Goal: Task Accomplishment & Management: Use online tool/utility

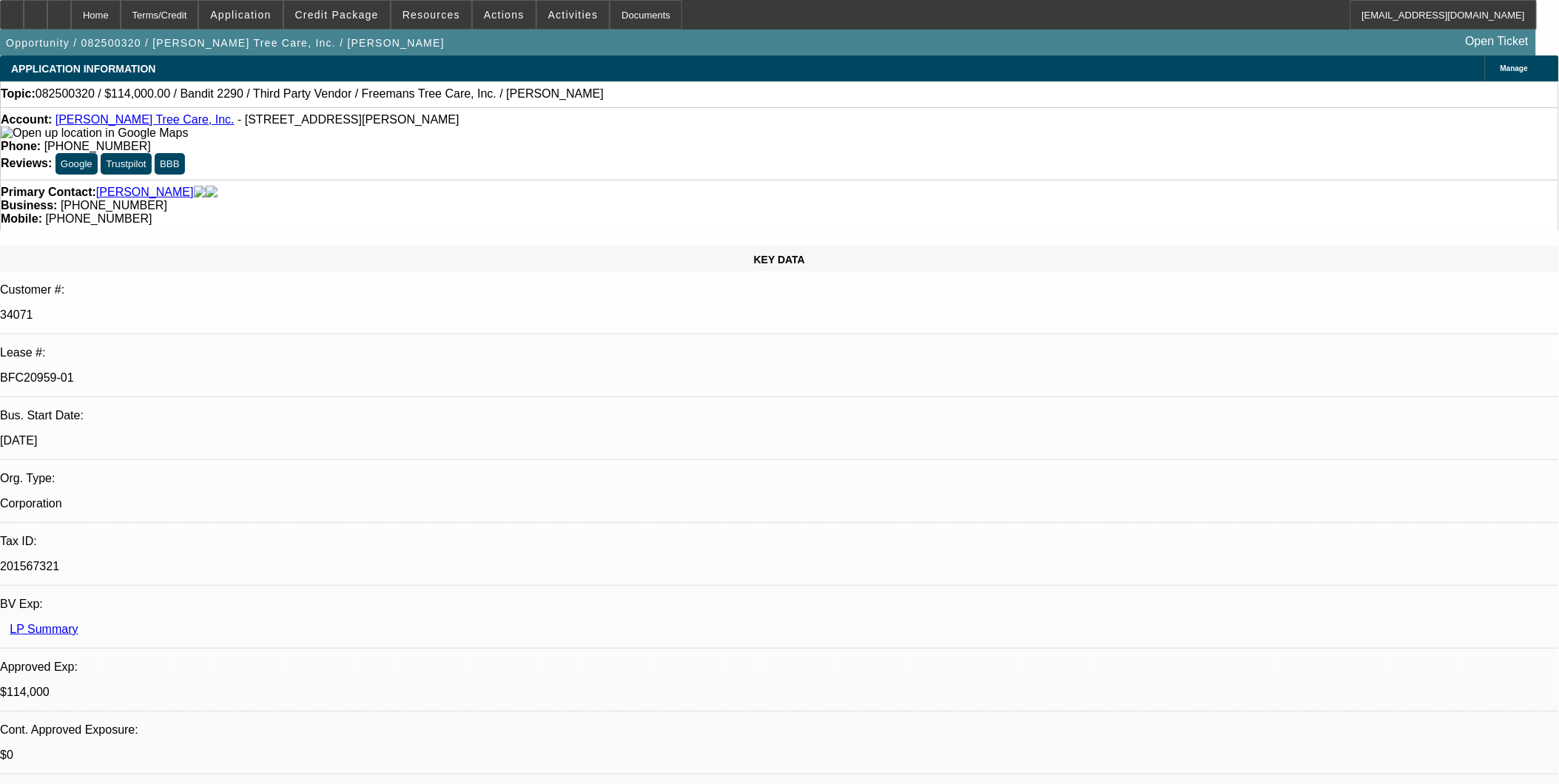
select select "0"
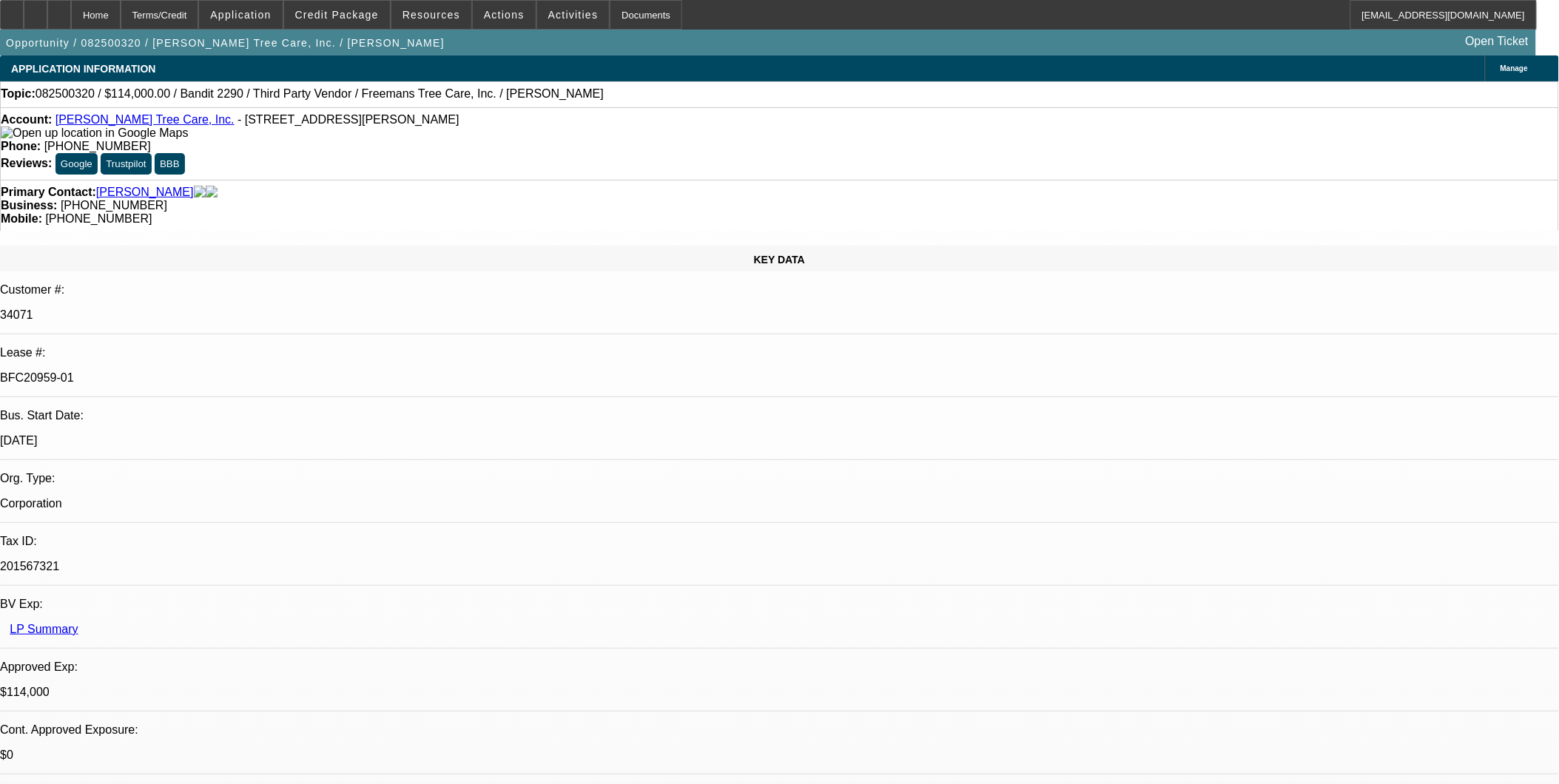
select select "0"
select select "2"
select select "0"
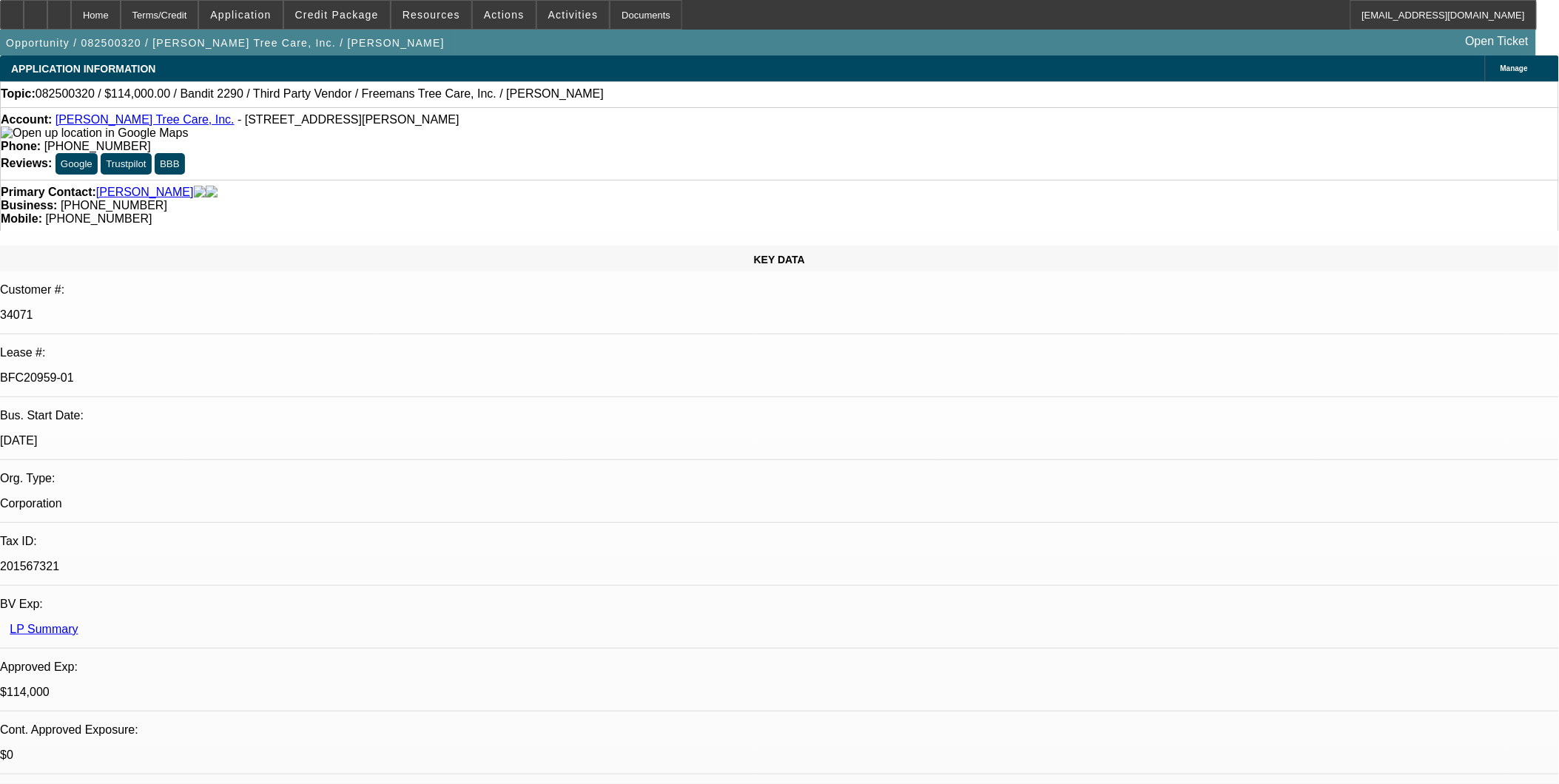
select select "2"
select select "0"
select select "1"
select select "6"
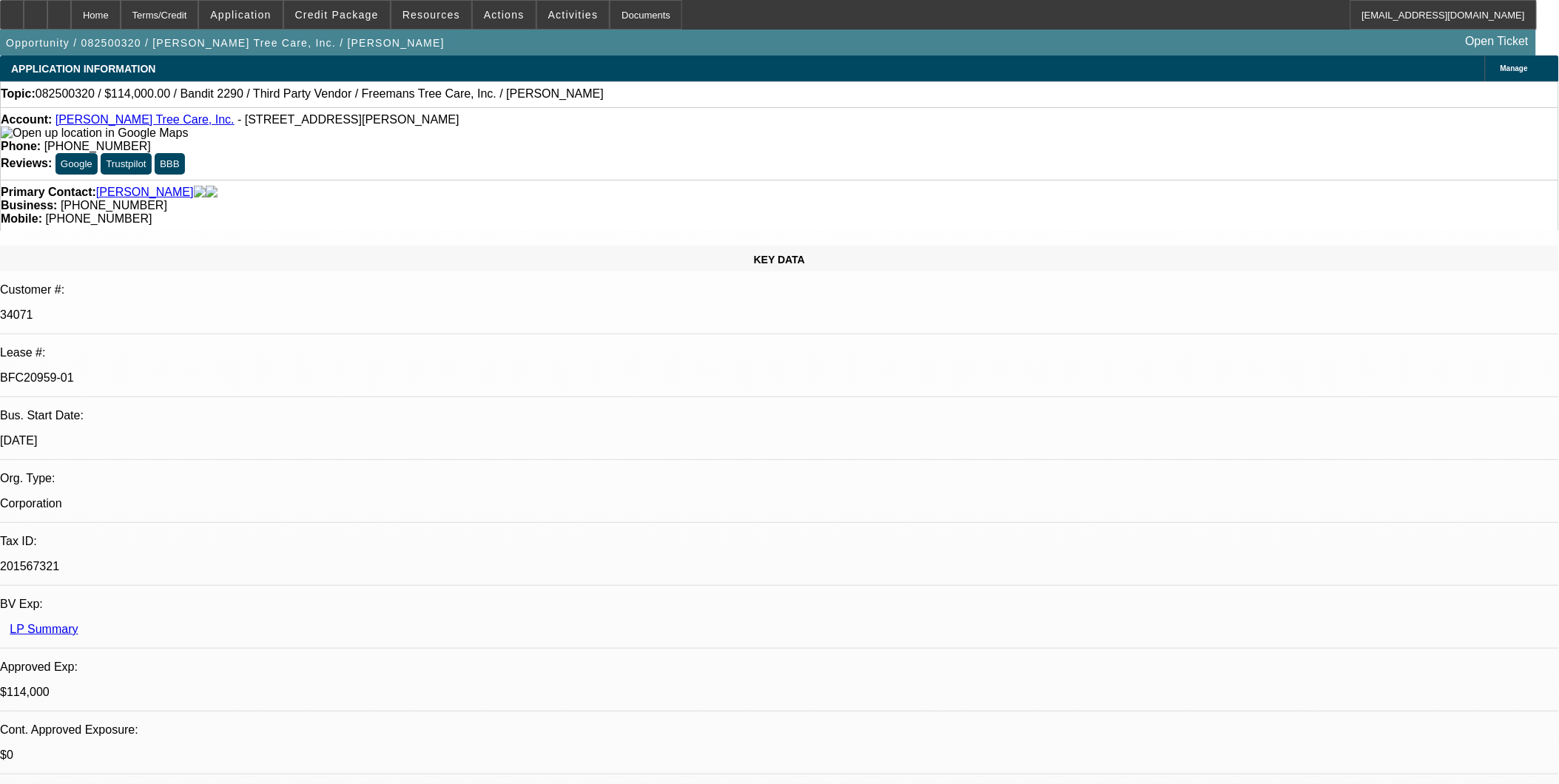
select select "1"
select select "6"
select select "1"
select select "2"
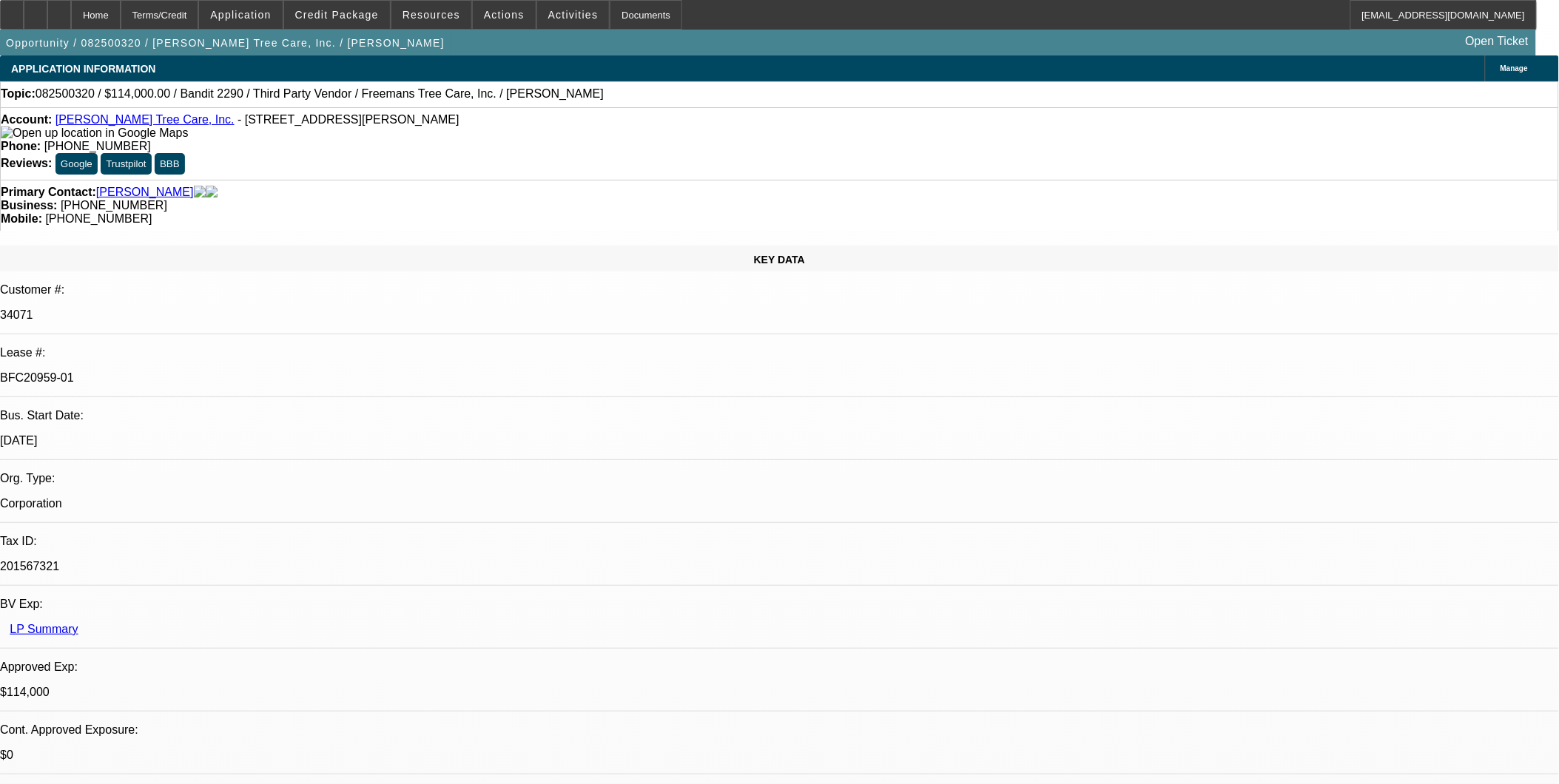
select select "6"
select select "1"
select select "2"
select select "6"
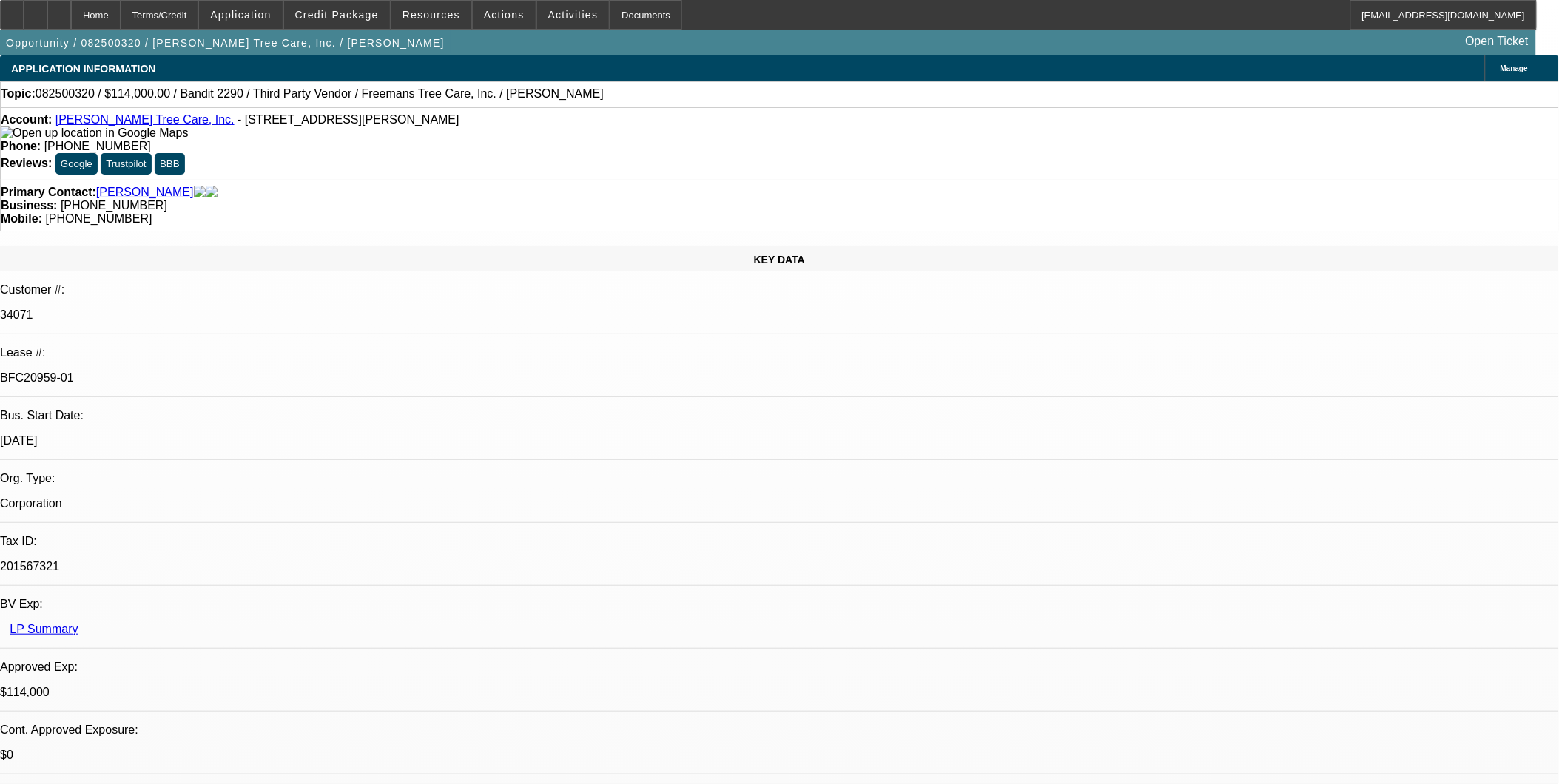
scroll to position [246, 0]
